Goal: Transaction & Acquisition: Download file/media

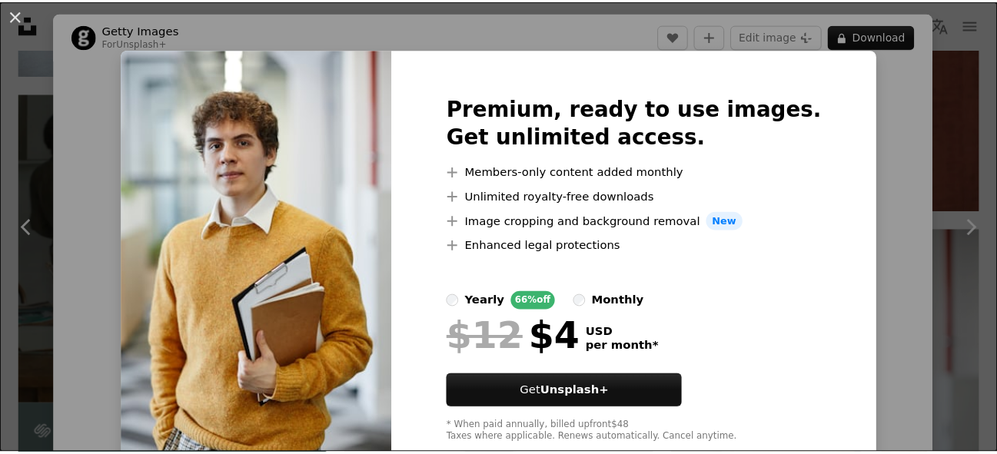
scroll to position [4312, 0]
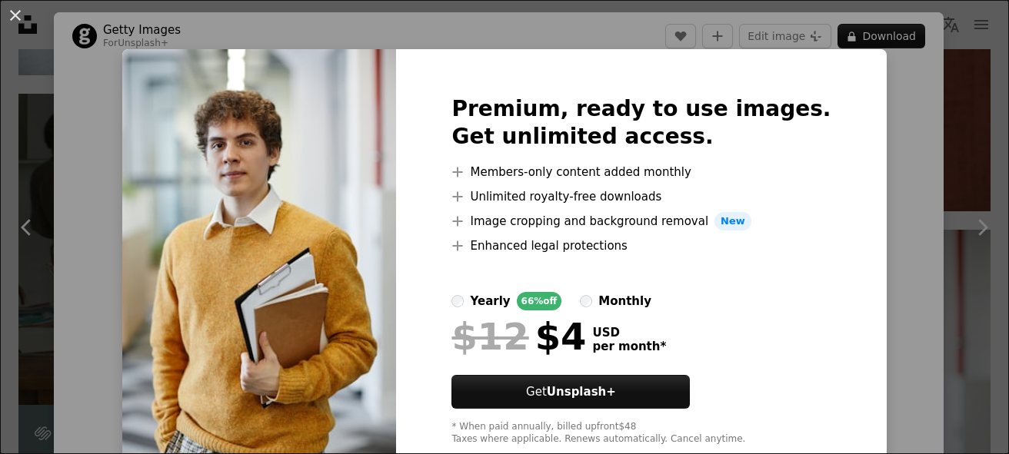
click at [833, 209] on div "Premium, ready to use images. Get unlimited access. A plus sign Members-only co…" at bounding box center [641, 270] width 490 height 443
click at [916, 190] on div "An X shape Premium, ready to use images. Get unlimited access. A plus sign Memb…" at bounding box center [504, 227] width 1009 height 454
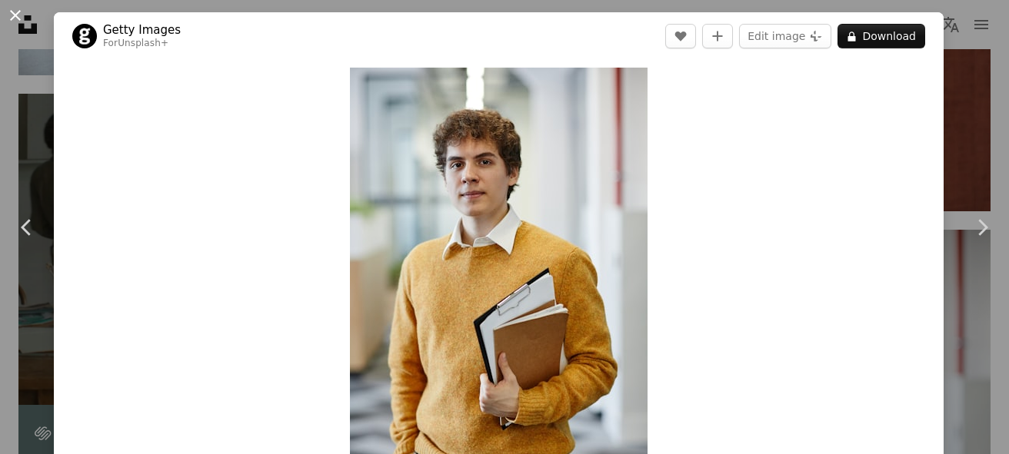
click at [25, 15] on button "An X shape" at bounding box center [15, 15] width 18 height 18
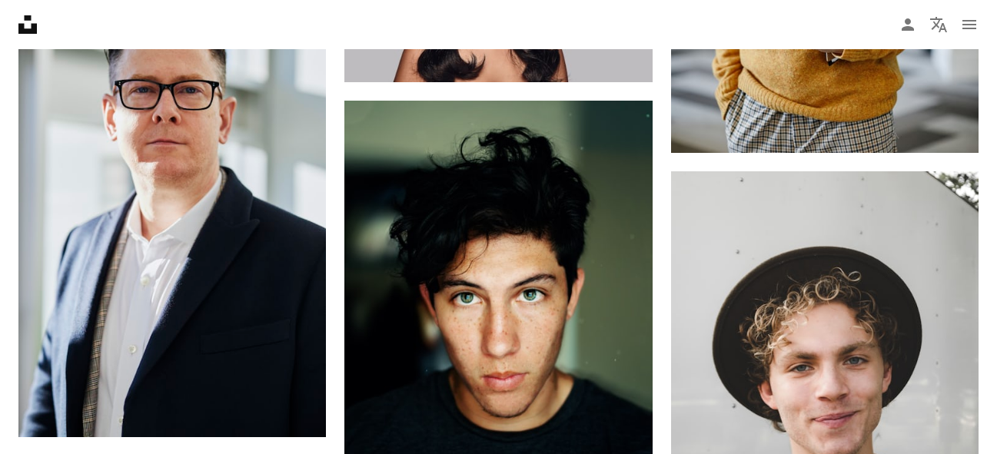
scroll to position [4804, 0]
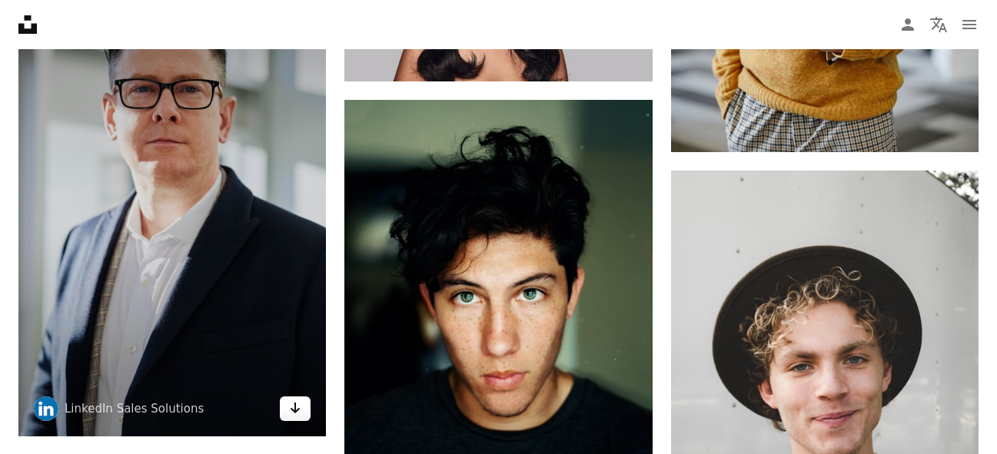
click at [292, 408] on icon "Arrow pointing down" at bounding box center [295, 408] width 12 height 18
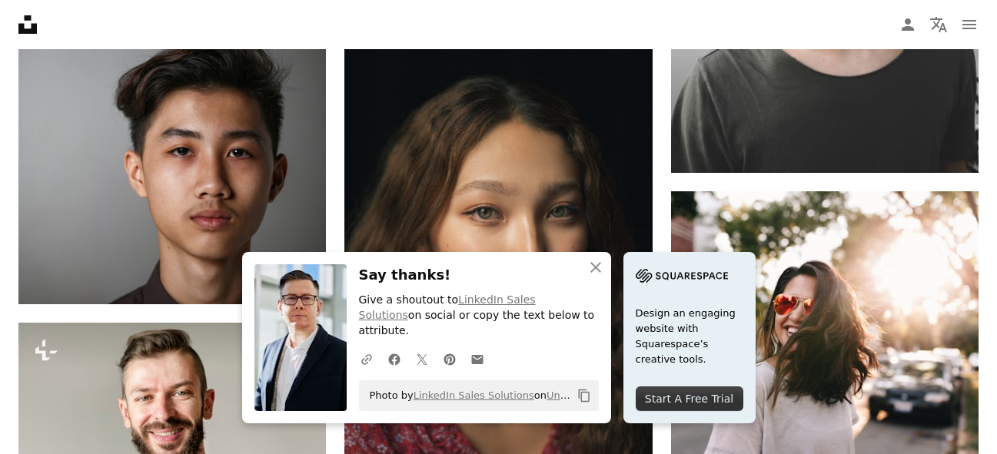
scroll to position [5265, 0]
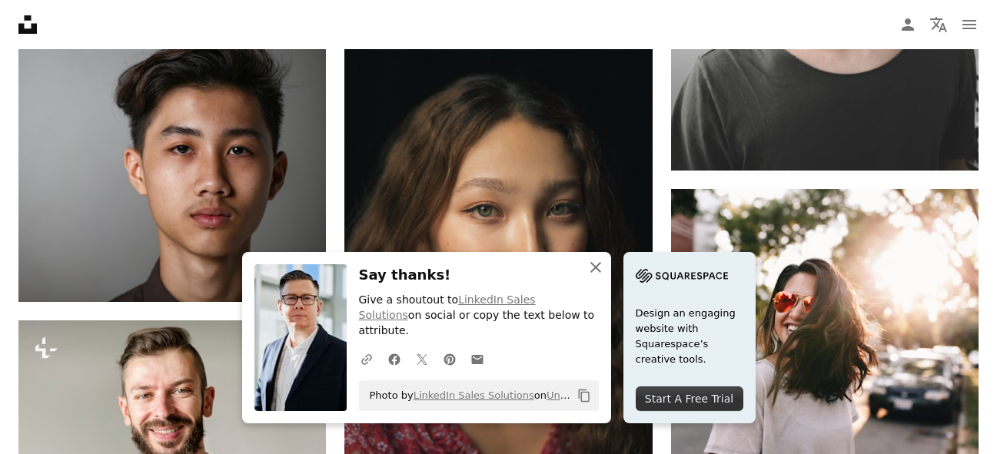
click at [587, 277] on icon "An X shape" at bounding box center [596, 267] width 18 height 18
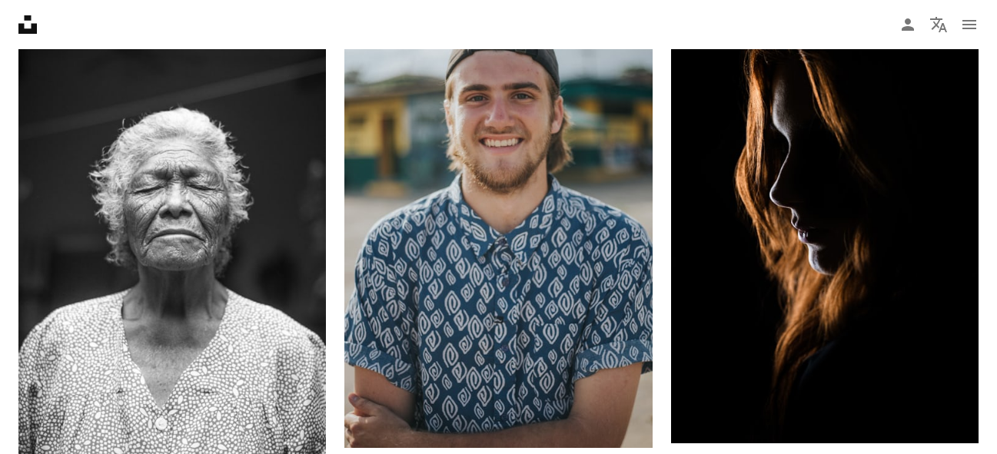
scroll to position [6280, 0]
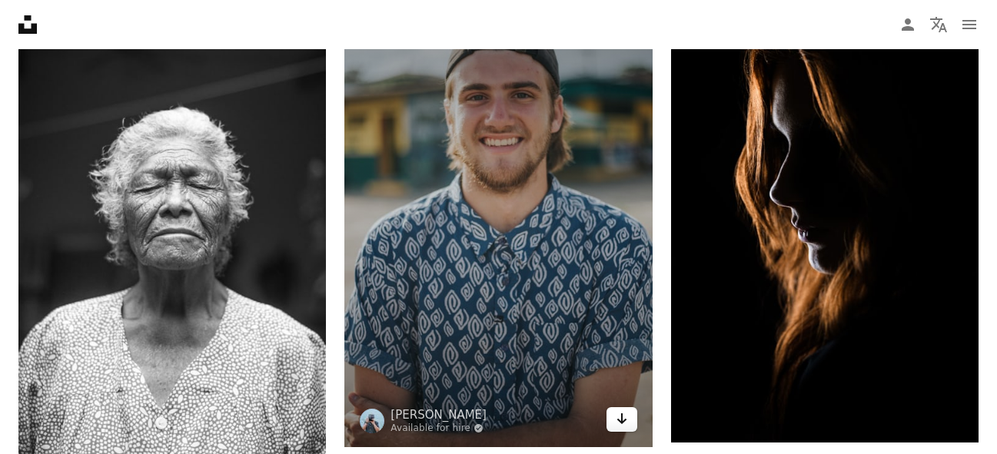
click at [631, 420] on link "Arrow pointing down" at bounding box center [622, 419] width 31 height 25
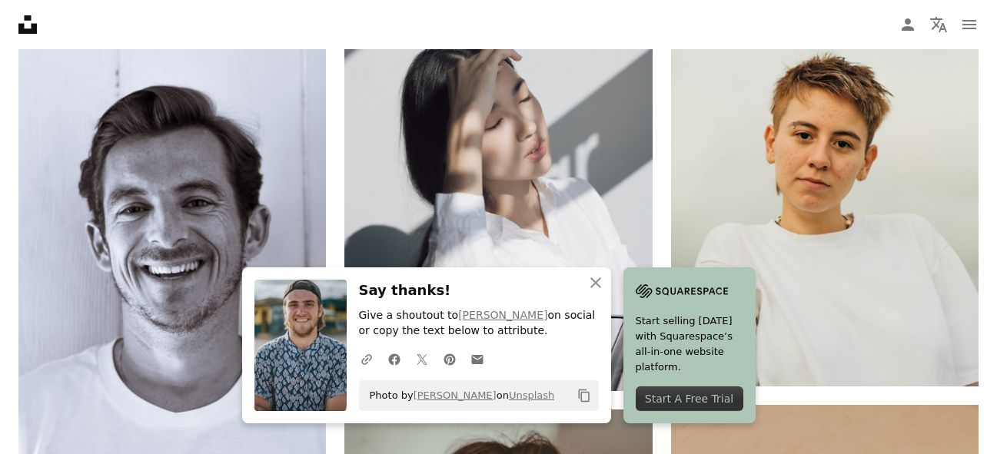
scroll to position [6865, 0]
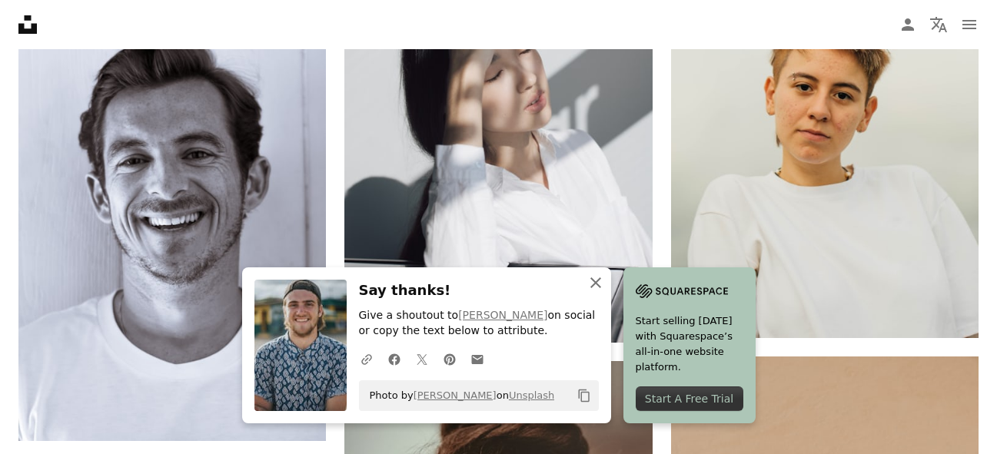
click at [594, 278] on icon "An X shape" at bounding box center [596, 283] width 18 height 18
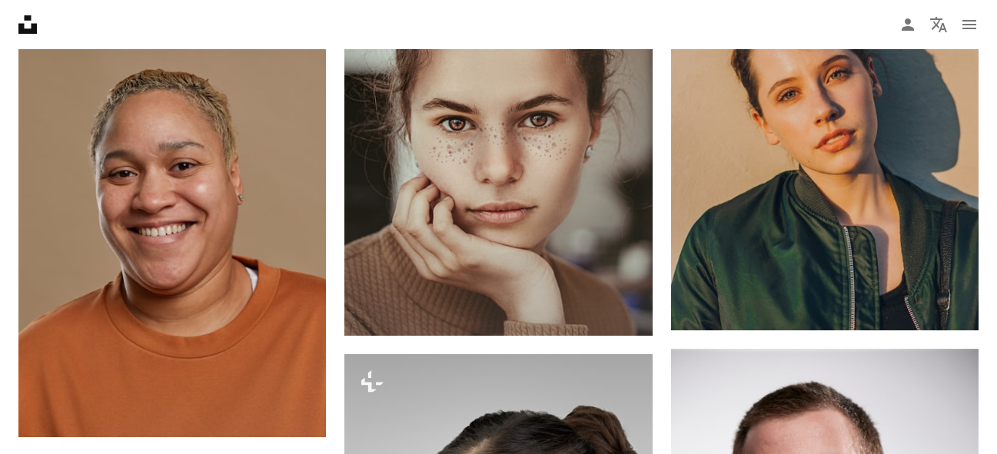
scroll to position [7357, 0]
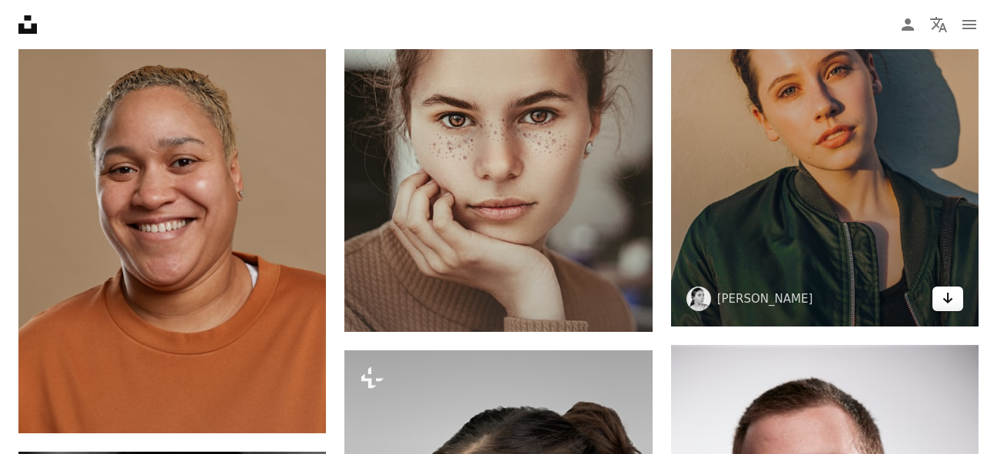
click at [937, 296] on link "Arrow pointing down" at bounding box center [948, 299] width 31 height 25
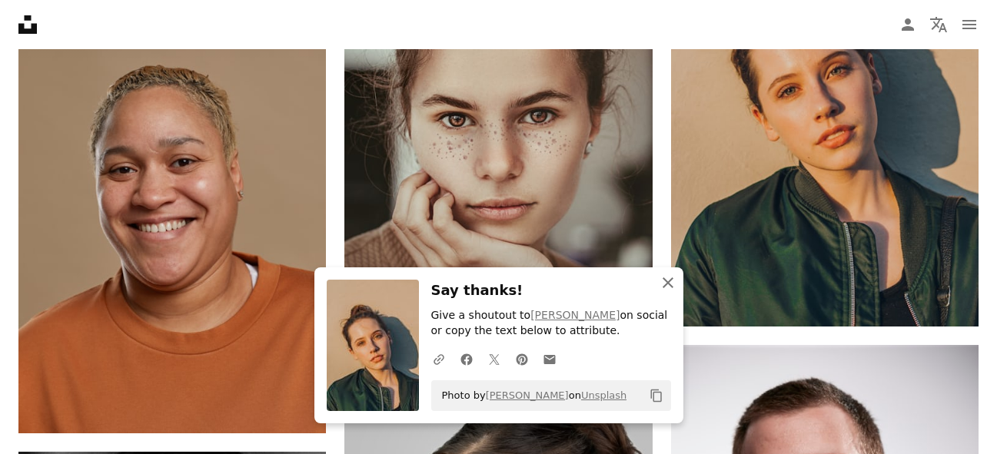
click at [667, 282] on icon "button" at bounding box center [668, 283] width 11 height 11
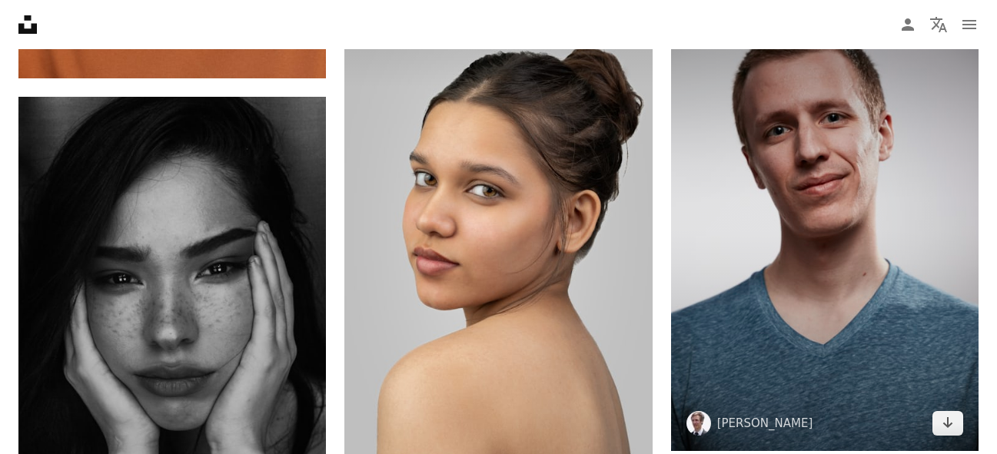
scroll to position [7787, 0]
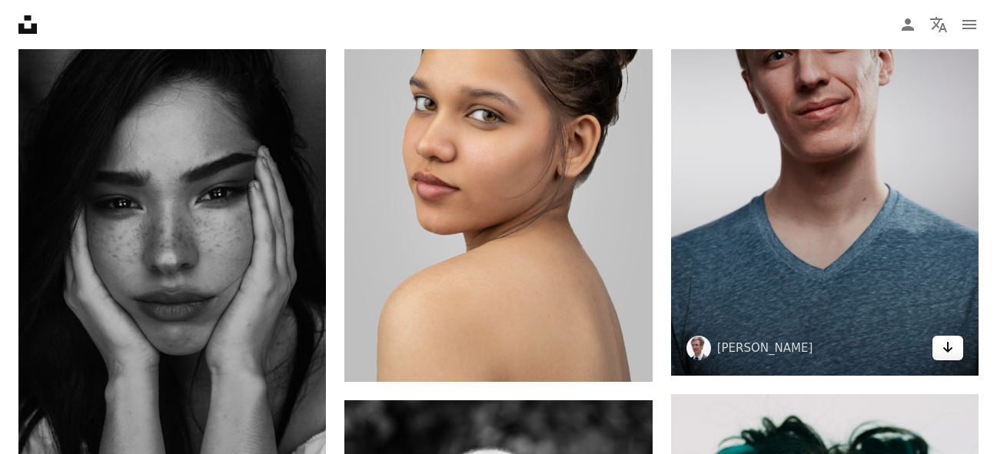
click at [945, 353] on icon "Arrow pointing down" at bounding box center [948, 347] width 12 height 18
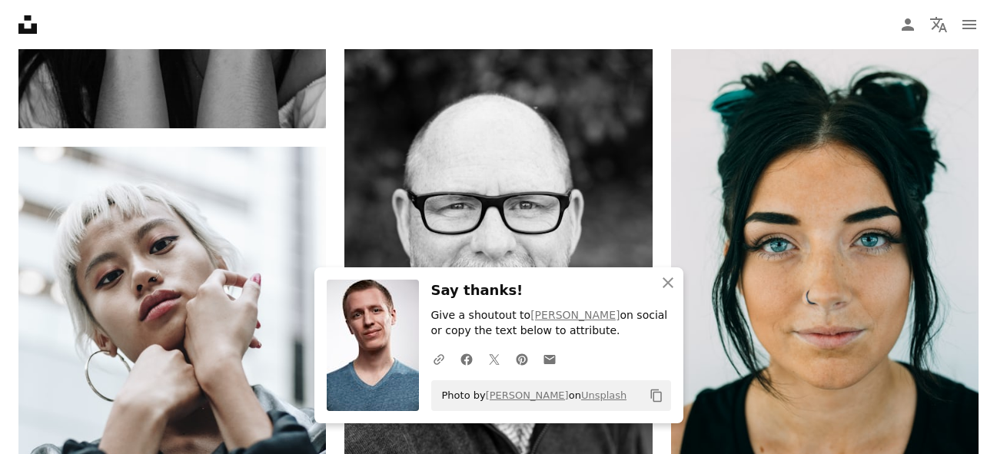
scroll to position [8187, 0]
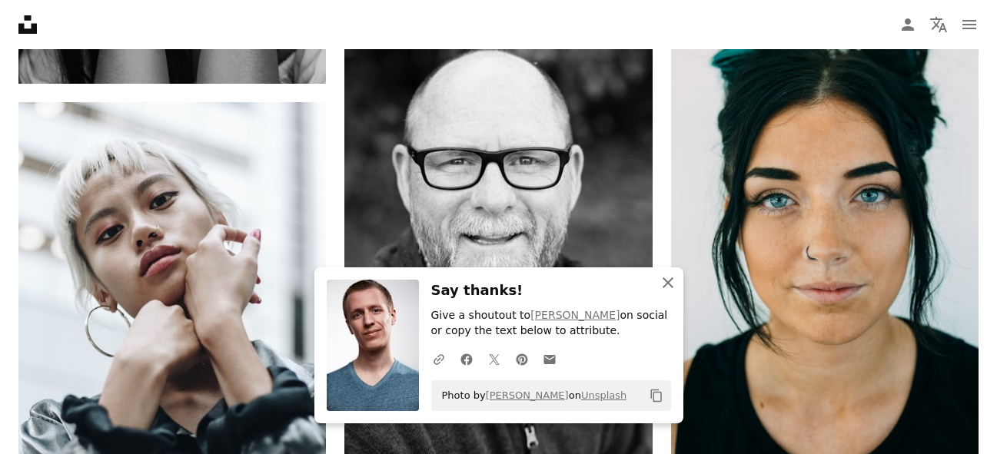
click at [676, 288] on icon "An X shape" at bounding box center [668, 283] width 18 height 18
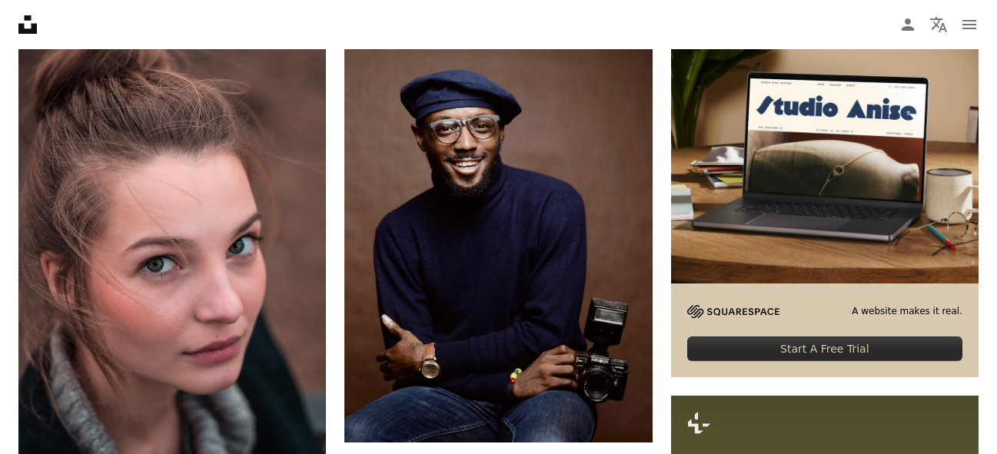
scroll to position [9171, 0]
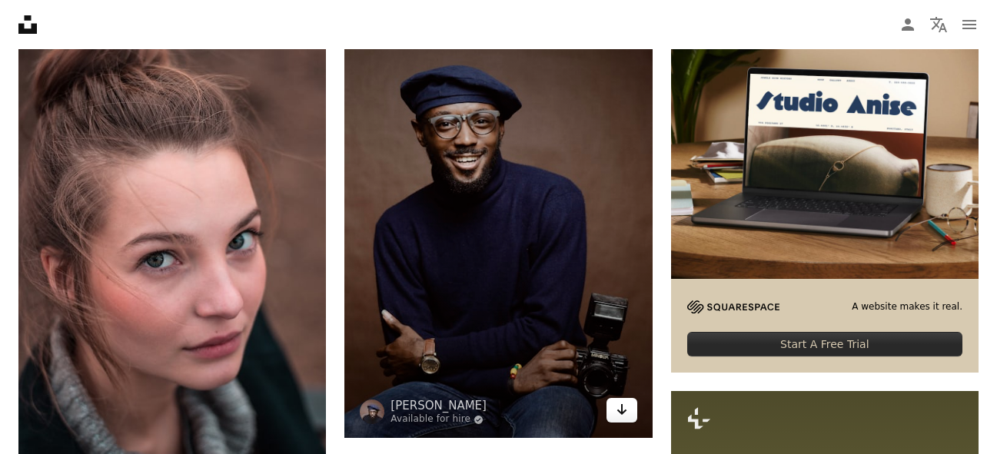
click at [625, 406] on icon "Arrow pointing down" at bounding box center [622, 410] width 12 height 18
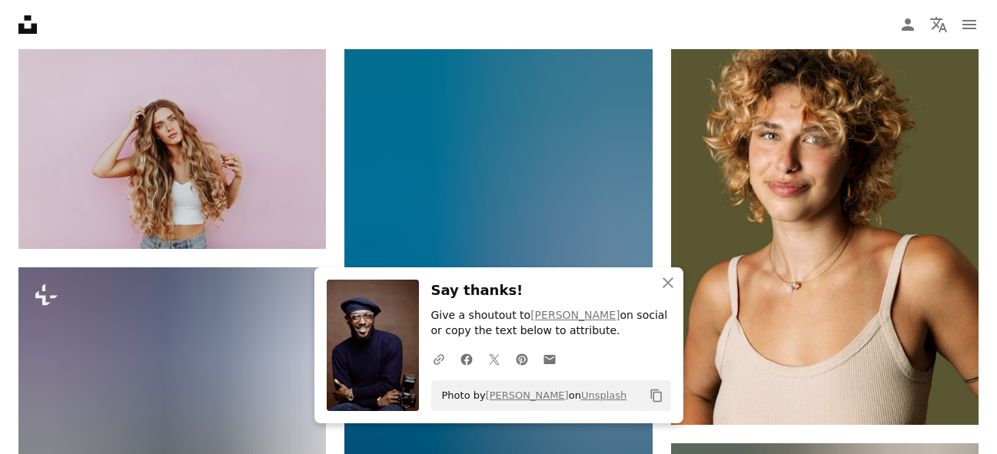
scroll to position [9601, 0]
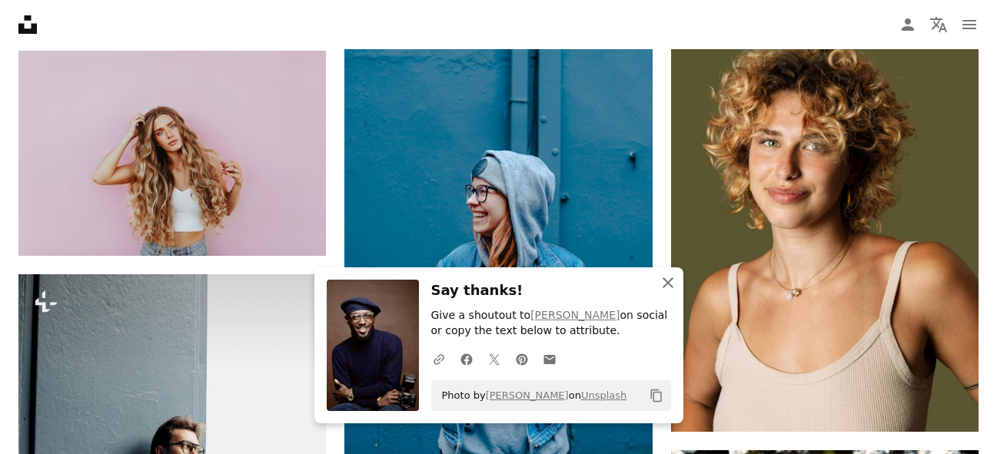
click at [670, 286] on icon "An X shape" at bounding box center [668, 283] width 18 height 18
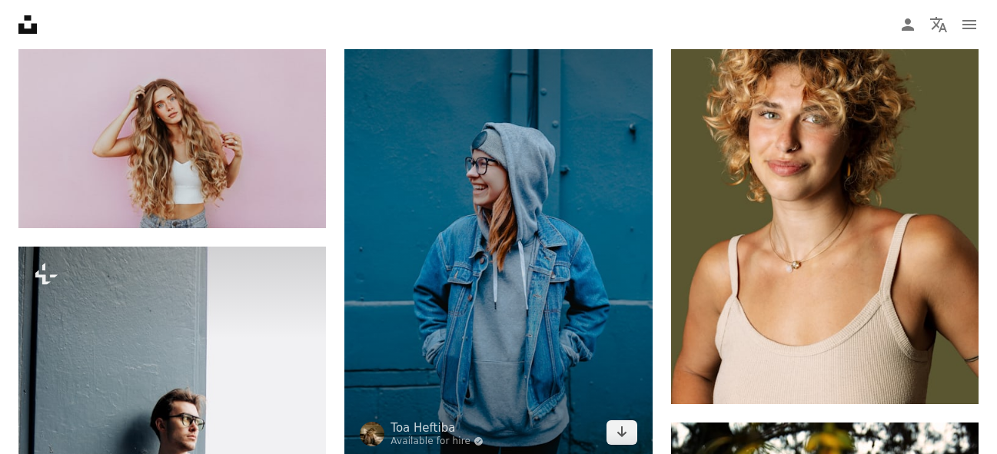
scroll to position [9632, 0]
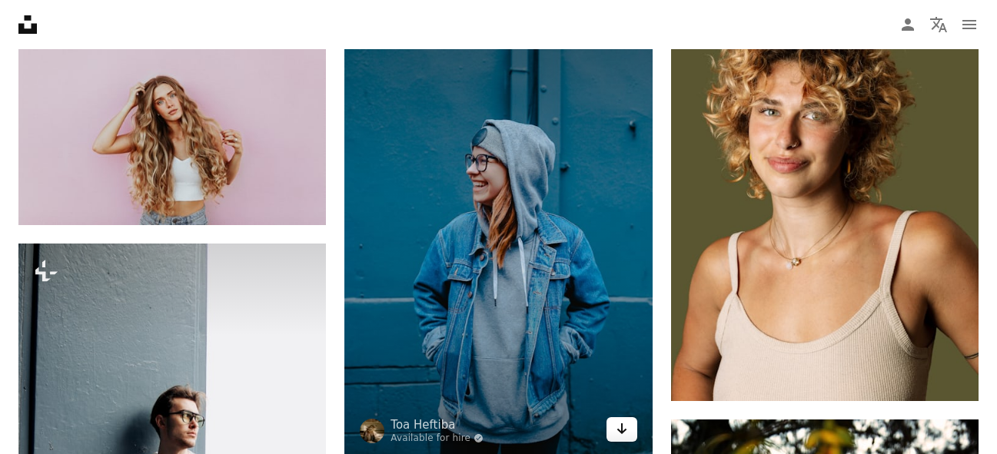
click at [630, 424] on link "Arrow pointing down" at bounding box center [622, 429] width 31 height 25
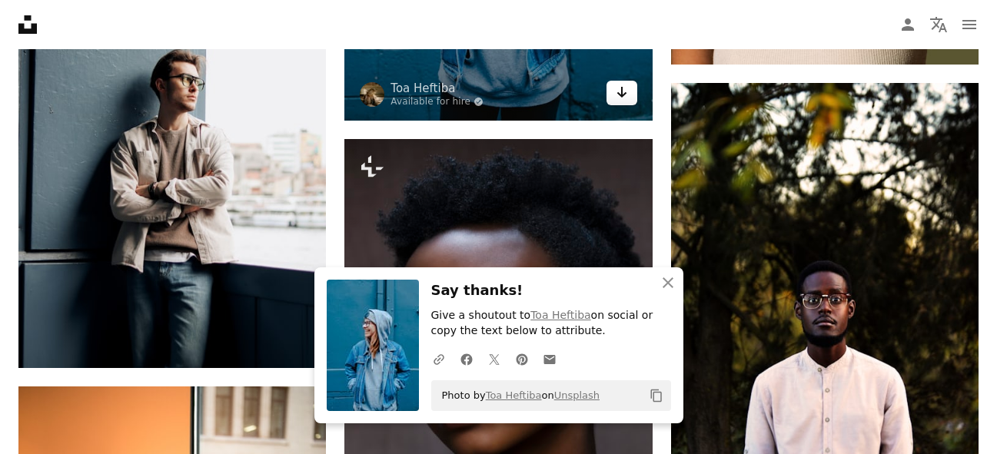
scroll to position [10001, 0]
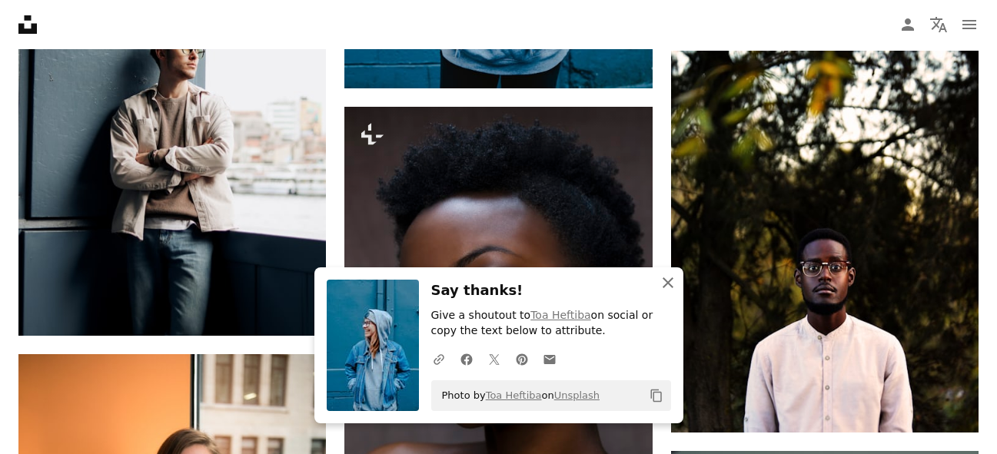
click at [664, 280] on icon "button" at bounding box center [668, 283] width 11 height 11
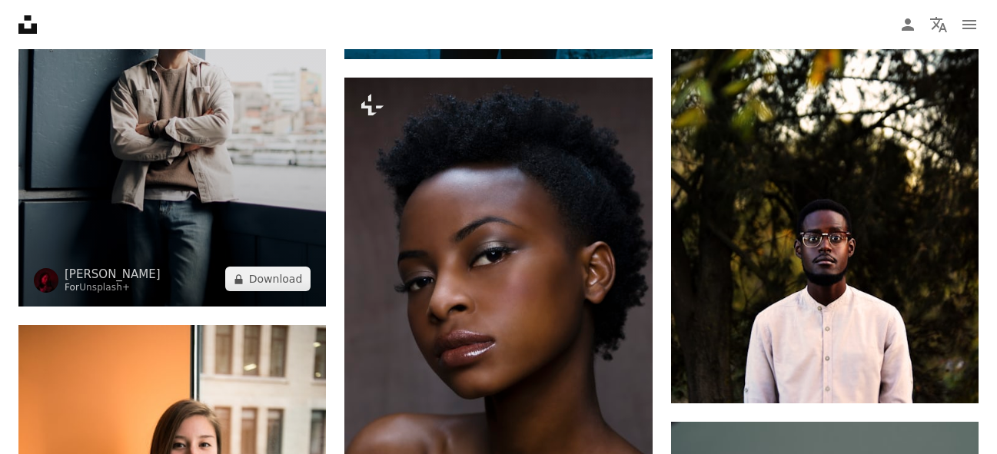
scroll to position [10032, 0]
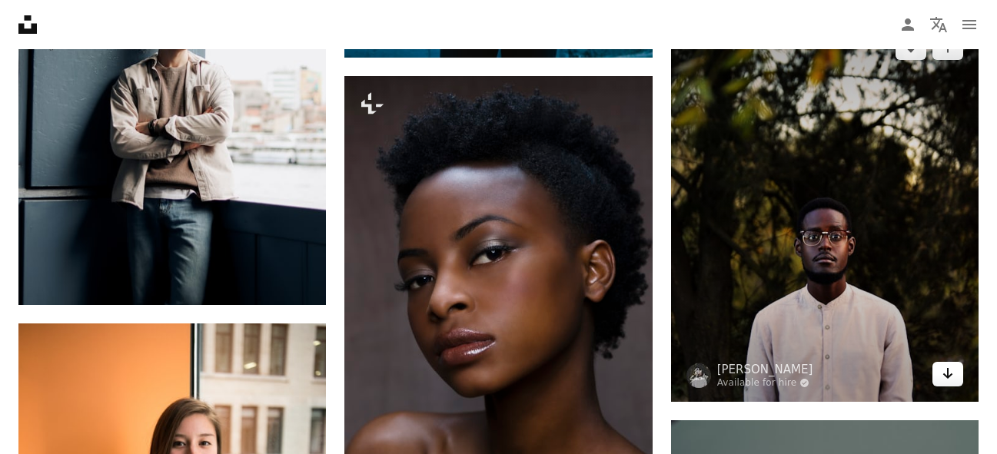
click at [948, 380] on icon "Arrow pointing down" at bounding box center [948, 373] width 12 height 18
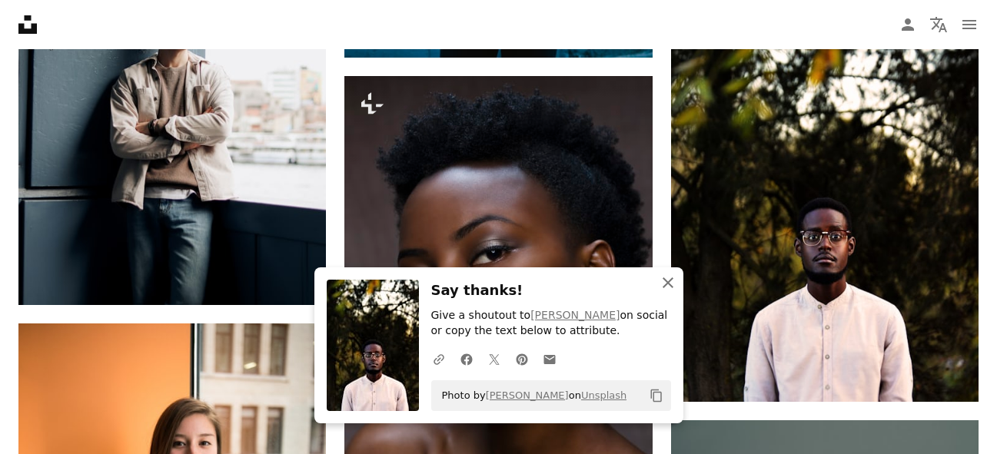
click at [664, 281] on icon "An X shape" at bounding box center [668, 283] width 18 height 18
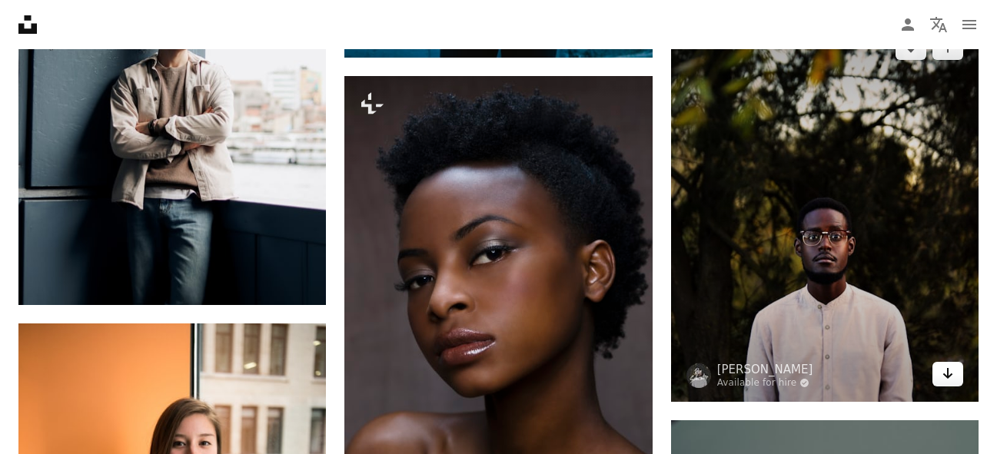
click at [938, 377] on link "Arrow pointing down" at bounding box center [948, 374] width 31 height 25
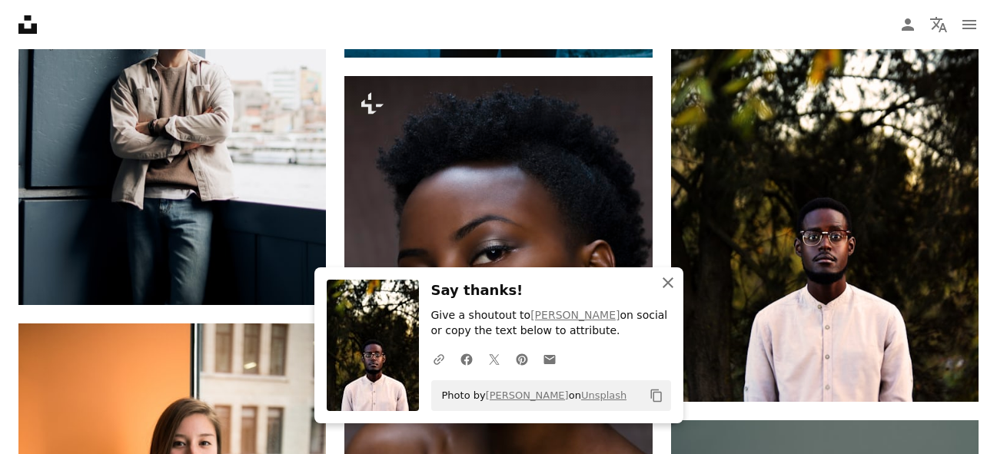
click at [669, 291] on icon "An X shape" at bounding box center [668, 283] width 18 height 18
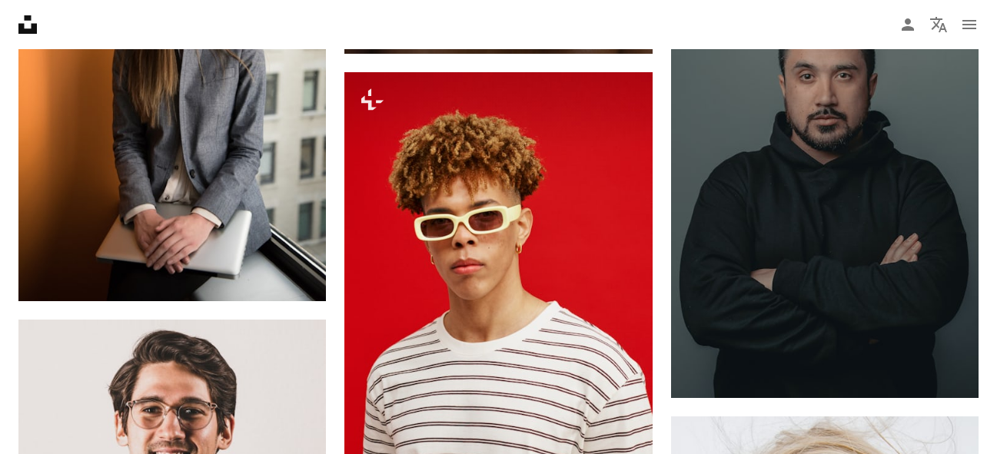
scroll to position [10555, 0]
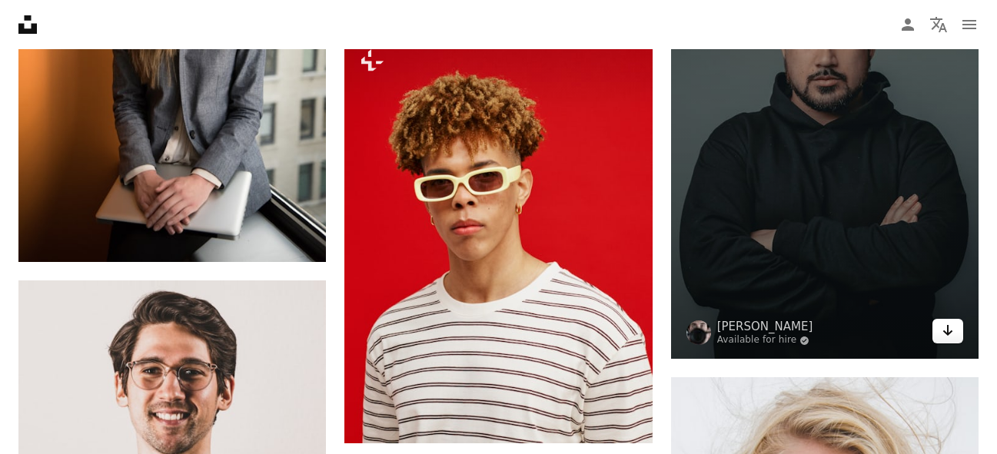
click at [951, 337] on icon "Arrow pointing down" at bounding box center [948, 330] width 12 height 18
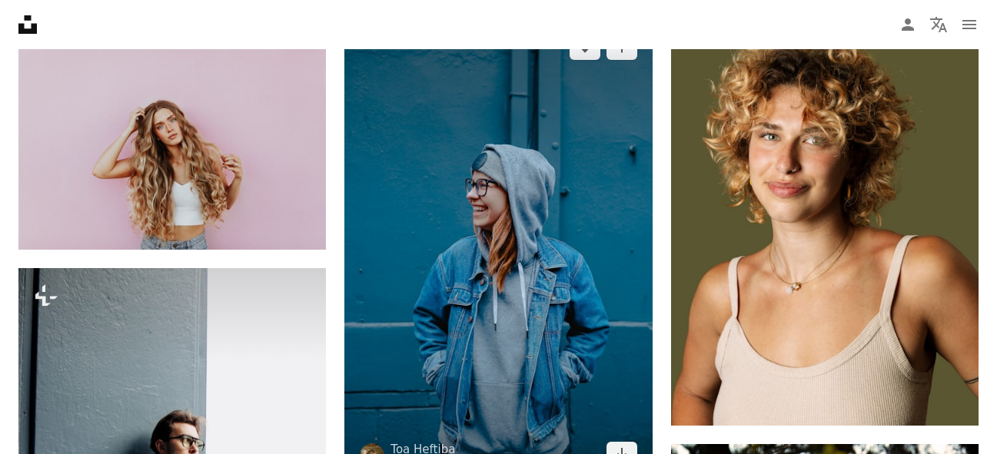
scroll to position [9755, 0]
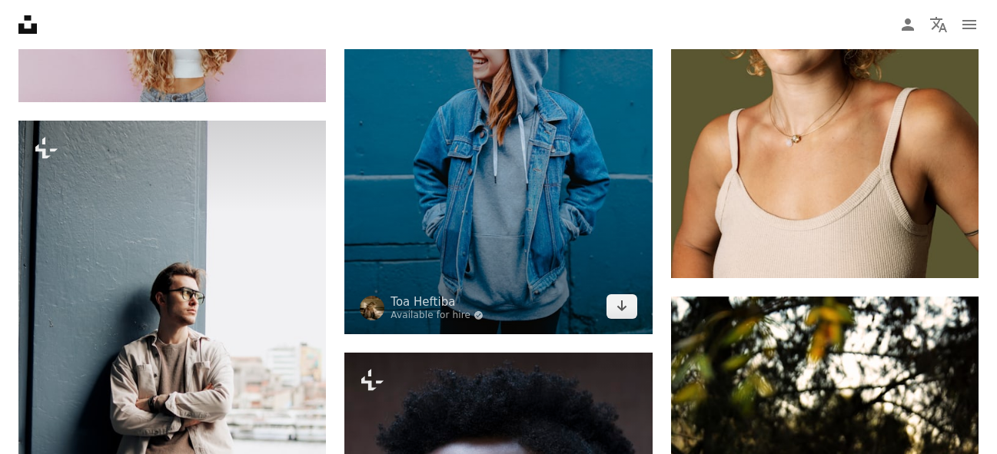
click at [630, 321] on img at bounding box center [498, 103] width 308 height 462
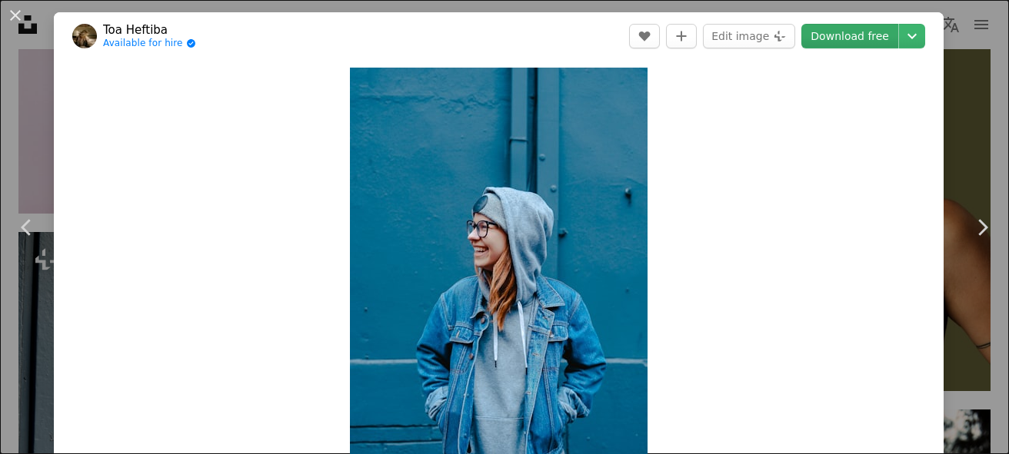
click at [865, 25] on link "Download free" at bounding box center [849, 36] width 97 height 25
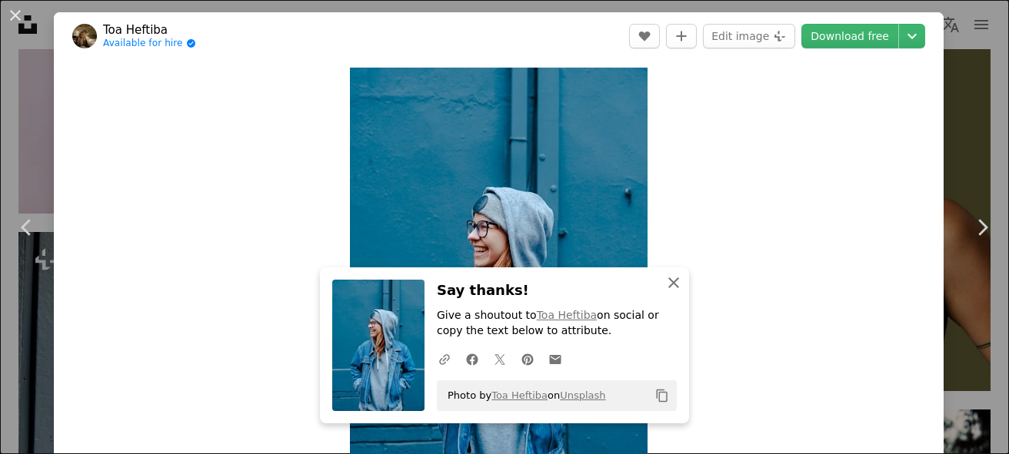
click at [664, 288] on icon "An X shape" at bounding box center [673, 283] width 18 height 18
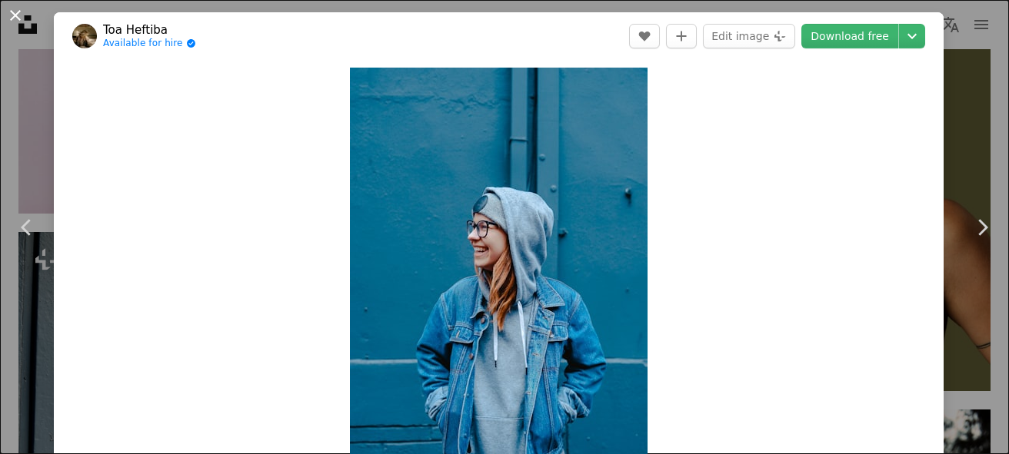
click at [9, 13] on button "An X shape" at bounding box center [15, 15] width 18 height 18
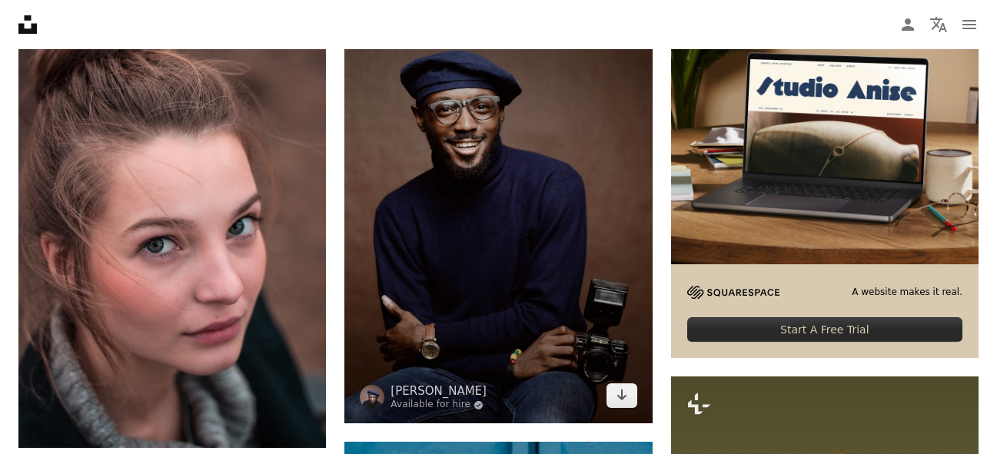
scroll to position [9232, 0]
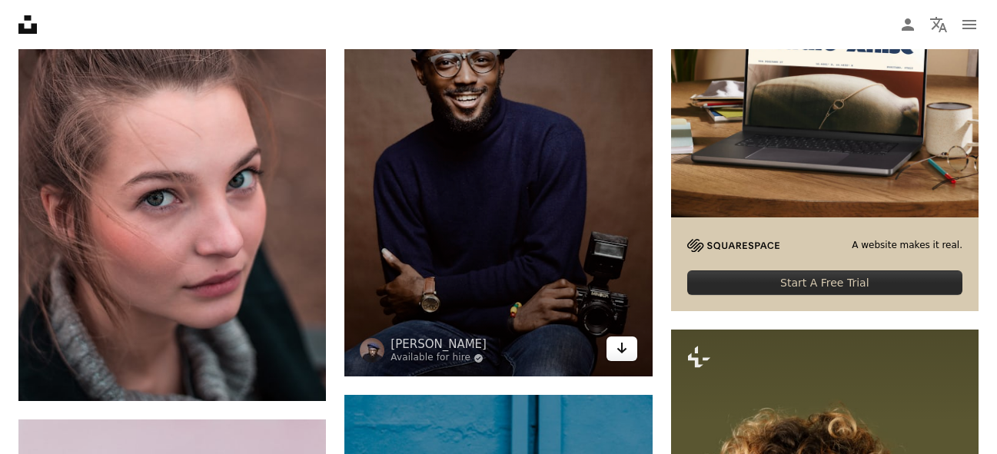
click at [626, 343] on icon "Arrow pointing down" at bounding box center [622, 348] width 12 height 18
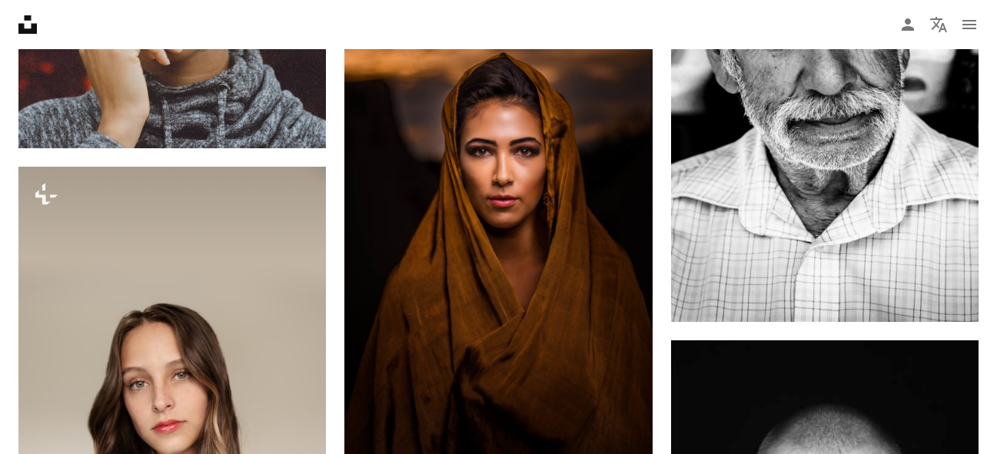
scroll to position [11539, 0]
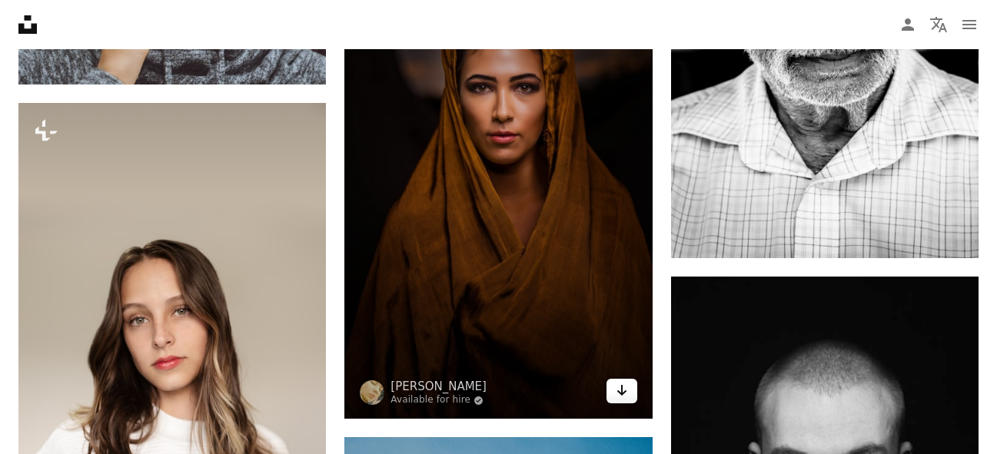
click at [621, 397] on icon "Arrow pointing down" at bounding box center [622, 390] width 12 height 18
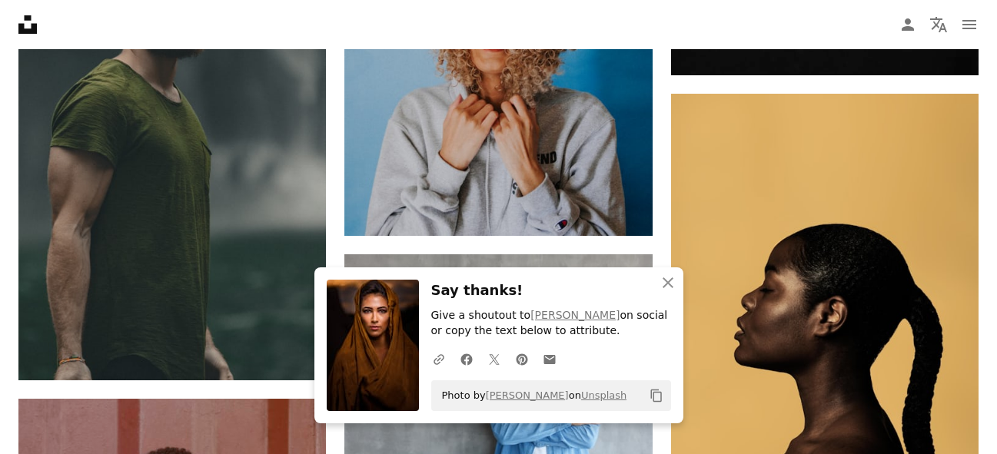
scroll to position [12215, 0]
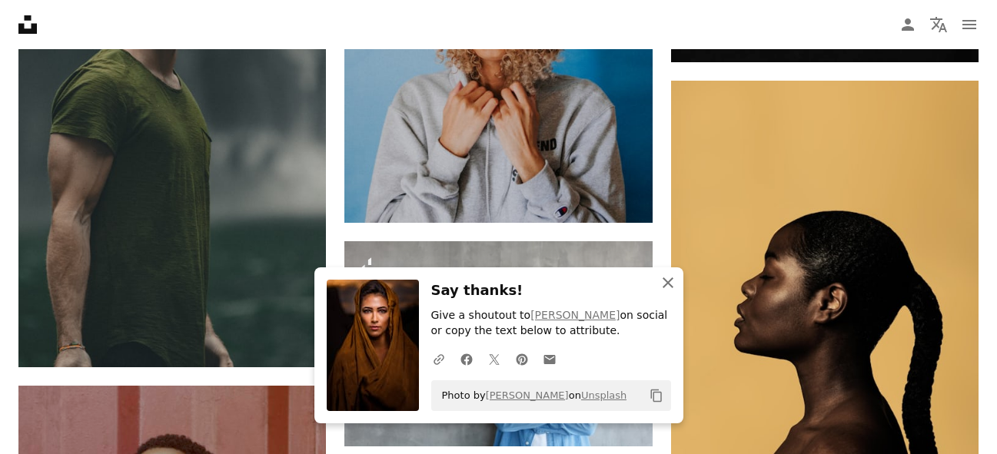
click at [669, 284] on icon "button" at bounding box center [668, 283] width 11 height 11
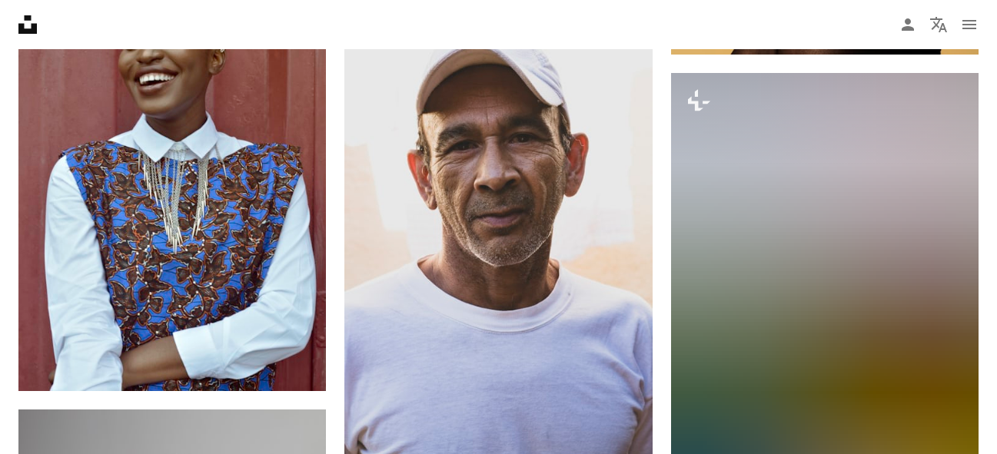
scroll to position [12677, 0]
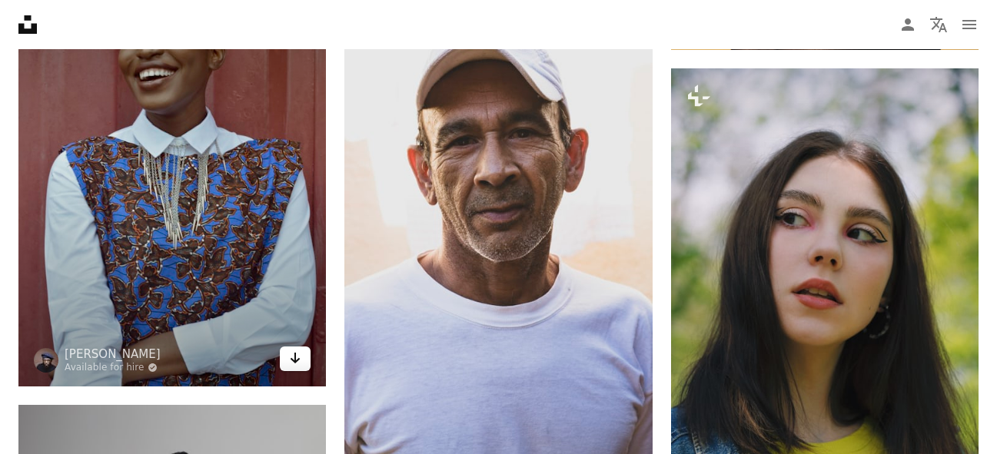
click at [290, 354] on icon "Arrow pointing down" at bounding box center [295, 358] width 12 height 18
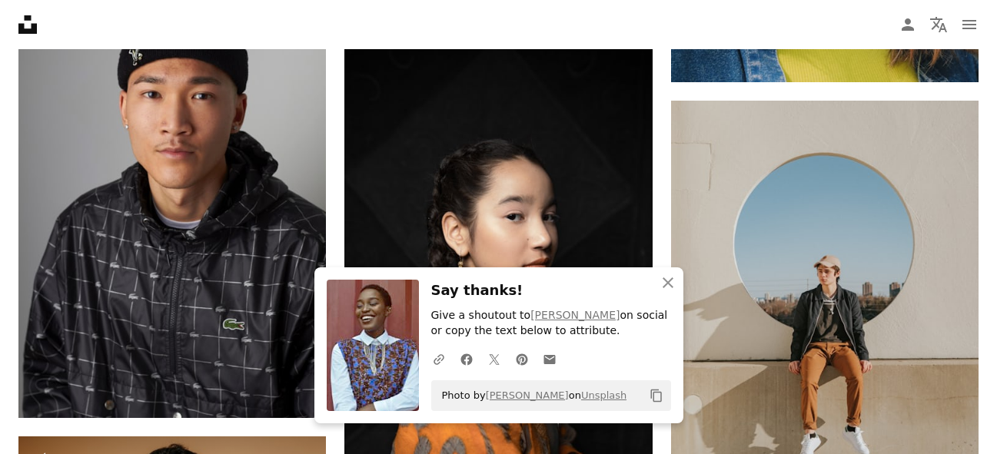
scroll to position [13261, 0]
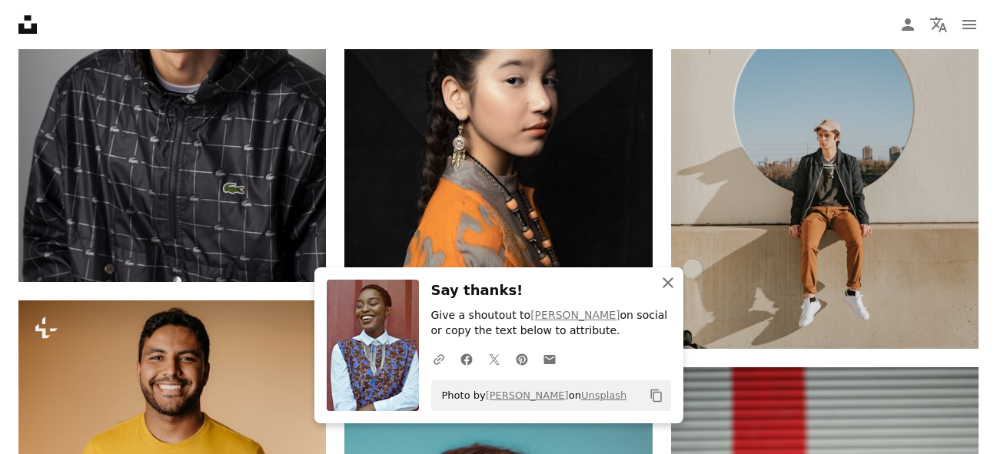
click at [670, 278] on icon "An X shape" at bounding box center [668, 283] width 18 height 18
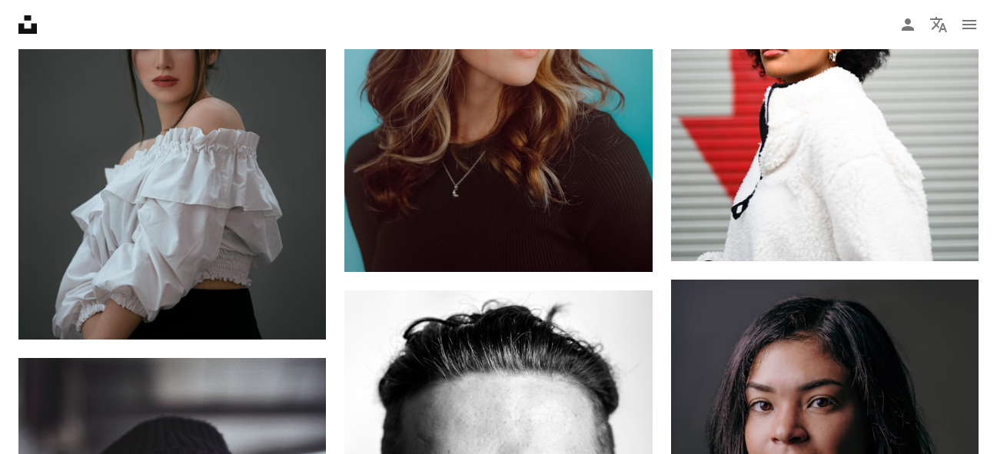
scroll to position [13876, 0]
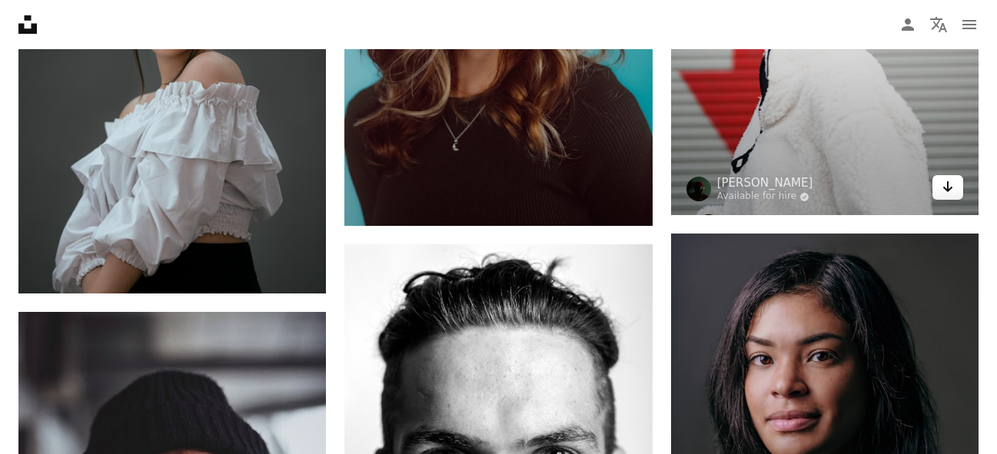
click at [950, 193] on icon "Arrow pointing down" at bounding box center [948, 187] width 12 height 18
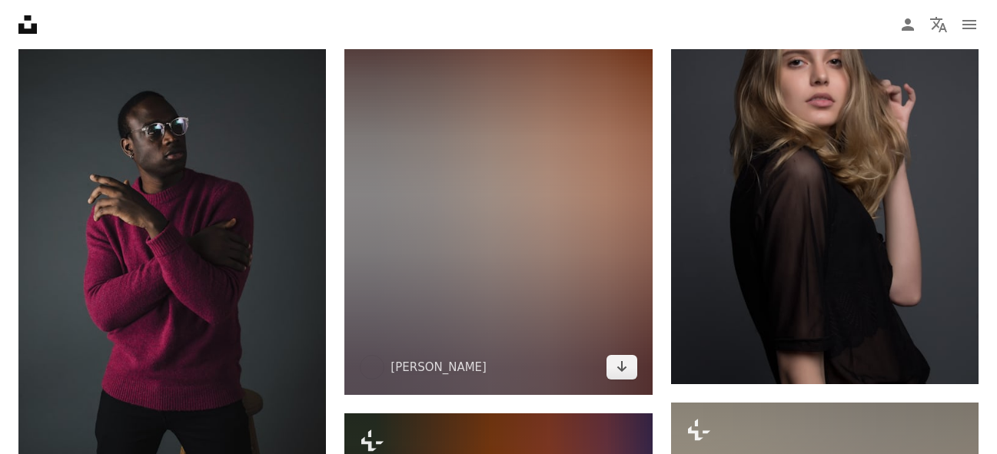
scroll to position [15321, 0]
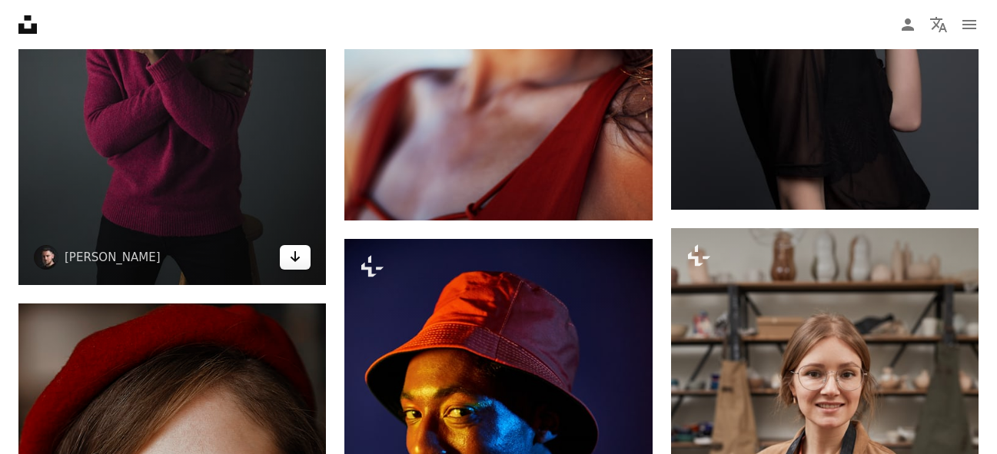
click at [303, 257] on link "Arrow pointing down" at bounding box center [295, 257] width 31 height 25
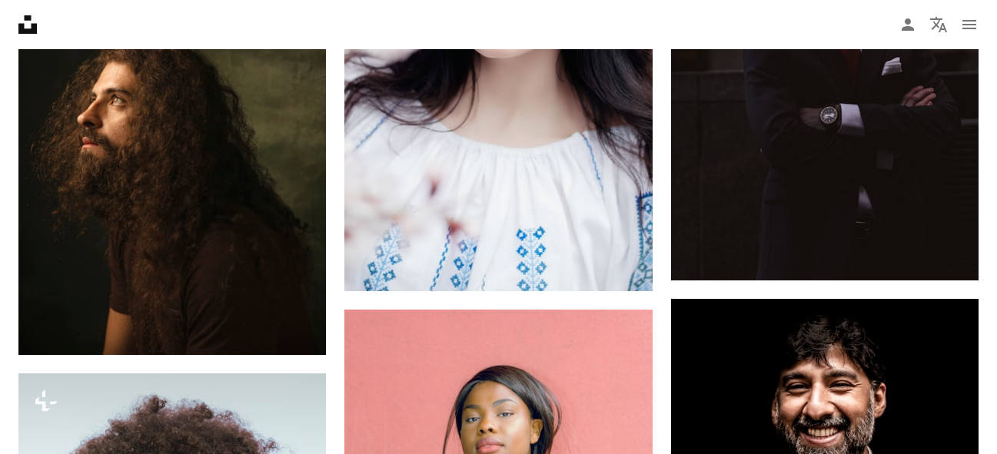
scroll to position [16736, 0]
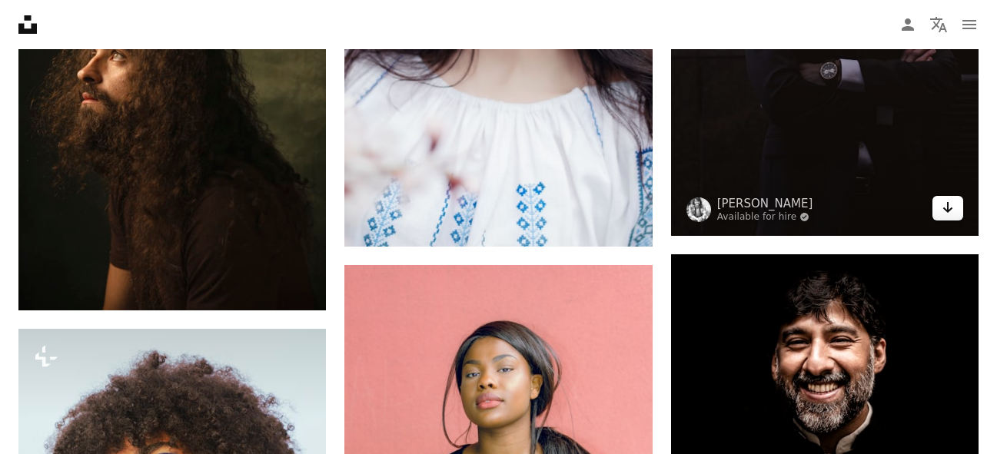
click at [959, 206] on link "Arrow pointing down" at bounding box center [948, 208] width 31 height 25
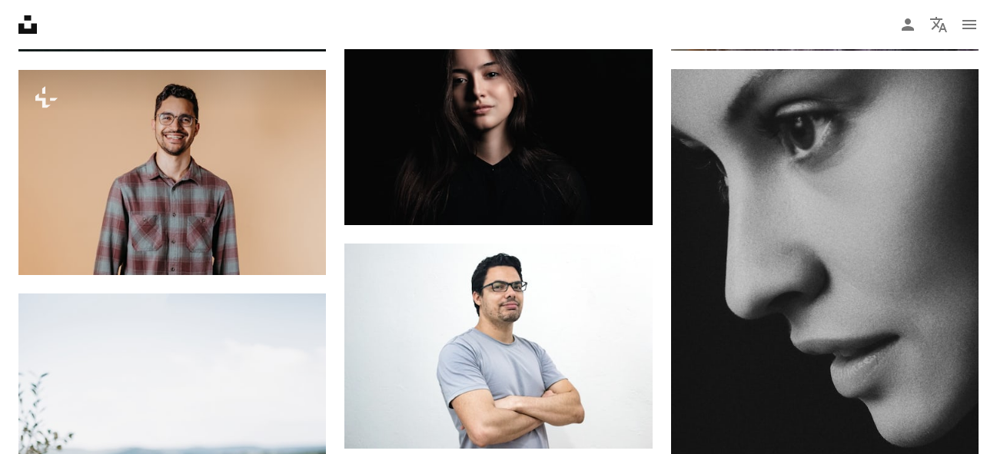
scroll to position [18827, 0]
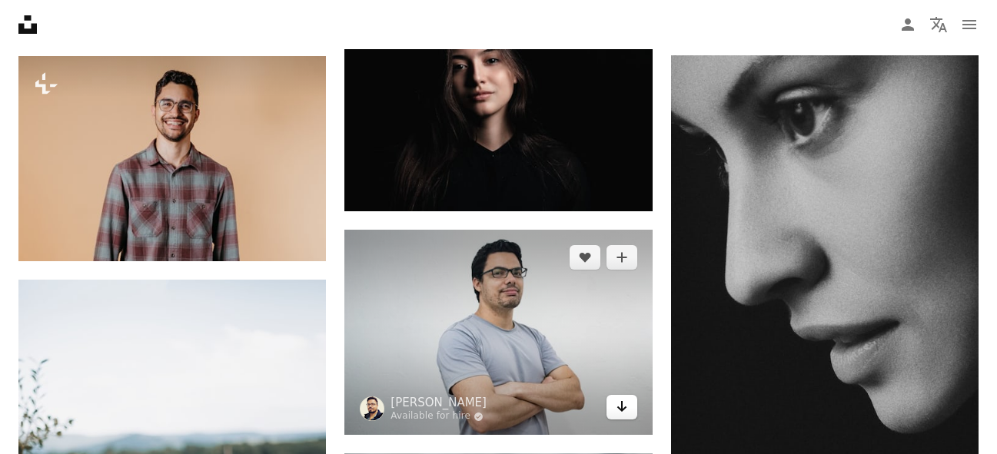
click at [617, 409] on icon "Arrow pointing down" at bounding box center [622, 406] width 12 height 18
